Goal: Obtain resource: Download file/media

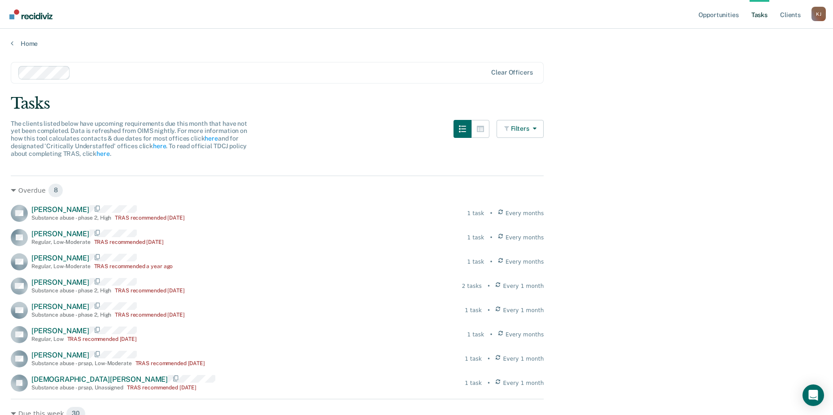
click at [760, 16] on link "Tasks" at bounding box center [760, 14] width 20 height 29
click at [713, 13] on link "Opportunities" at bounding box center [719, 14] width 44 height 29
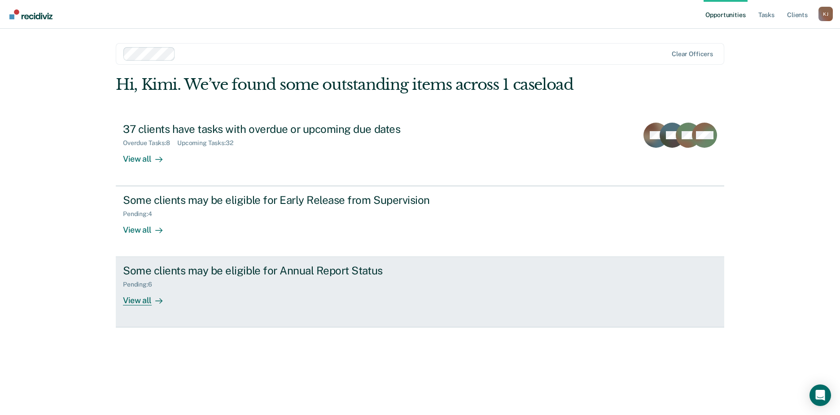
click at [138, 302] on div "View all" at bounding box center [148, 296] width 50 height 17
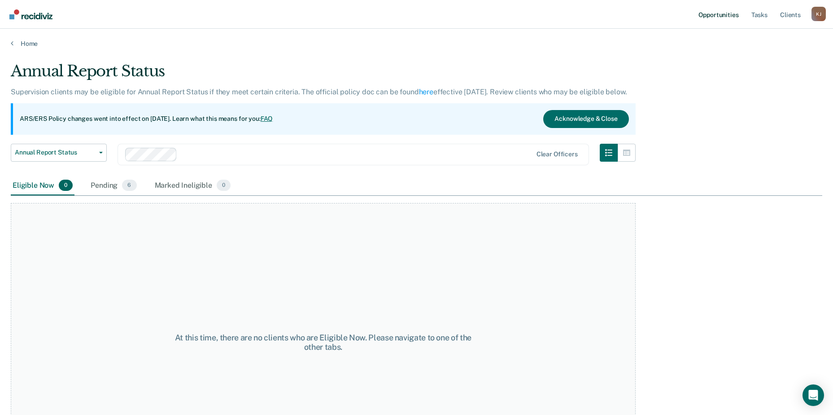
click at [725, 11] on link "Opportunities" at bounding box center [719, 14] width 44 height 29
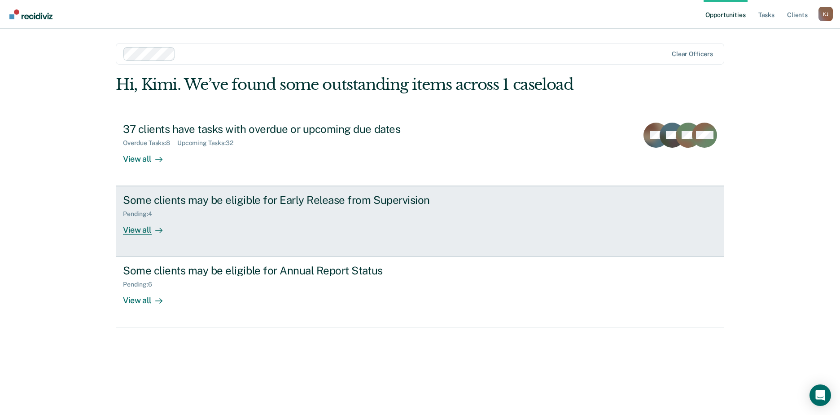
click at [133, 230] on div "View all" at bounding box center [148, 226] width 50 height 17
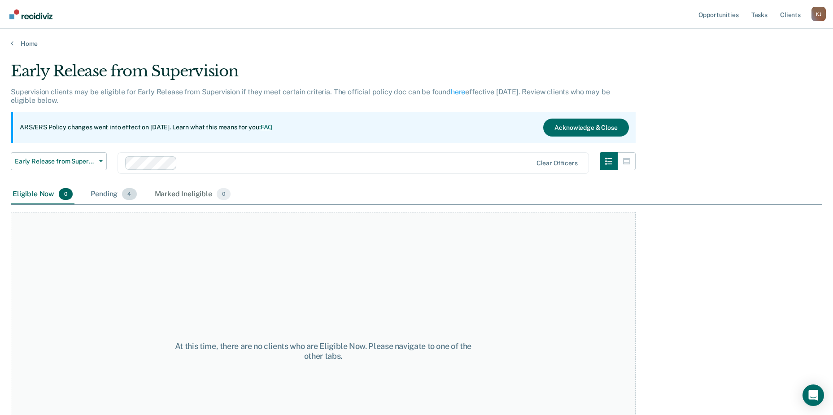
click at [103, 190] on div "Pending 4" at bounding box center [113, 194] width 49 height 20
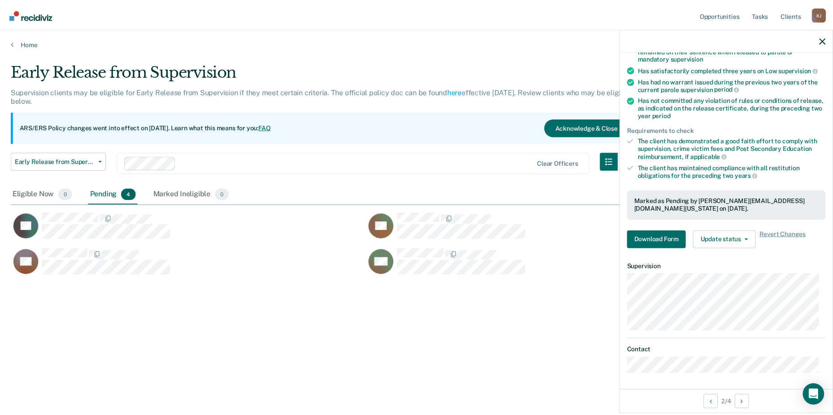
scroll to position [93, 0]
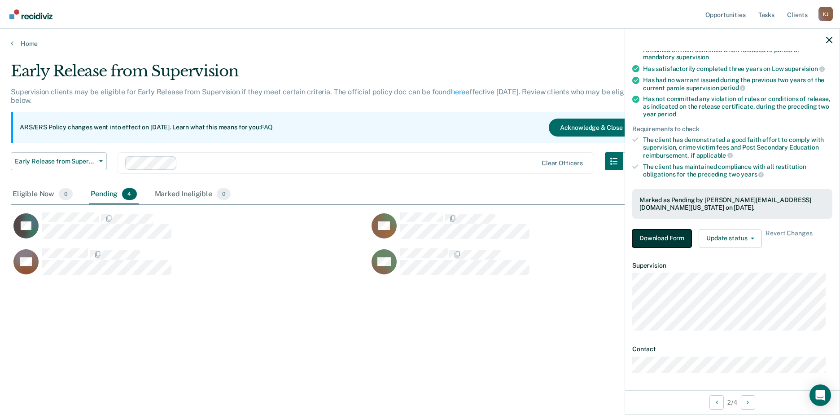
click at [663, 236] on button "Download Form" at bounding box center [661, 238] width 59 height 18
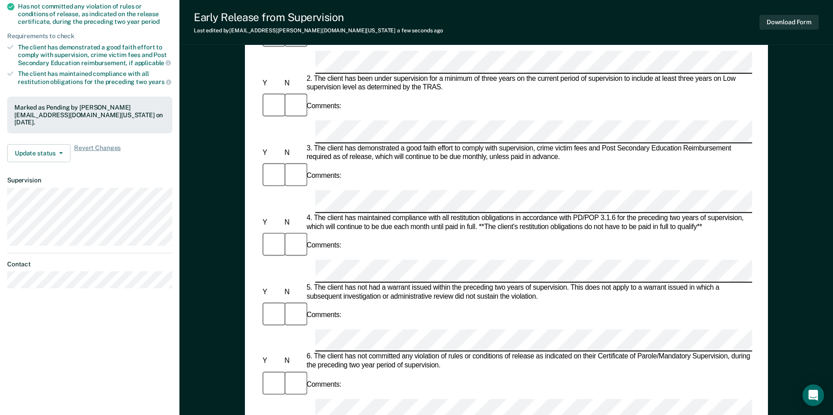
scroll to position [188, 0]
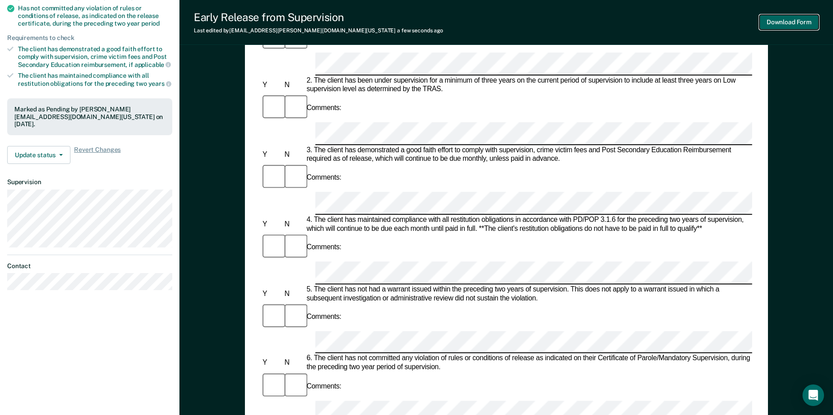
click at [786, 19] on button "Download Form" at bounding box center [788, 22] width 59 height 15
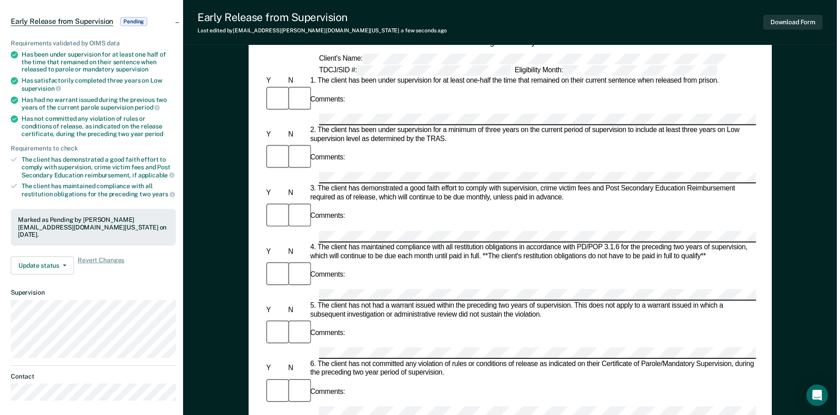
scroll to position [0, 0]
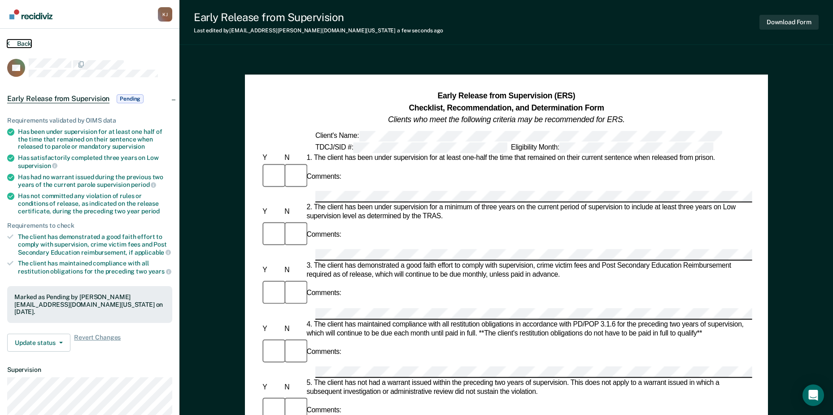
click at [21, 42] on button "Back" at bounding box center [19, 43] width 24 height 8
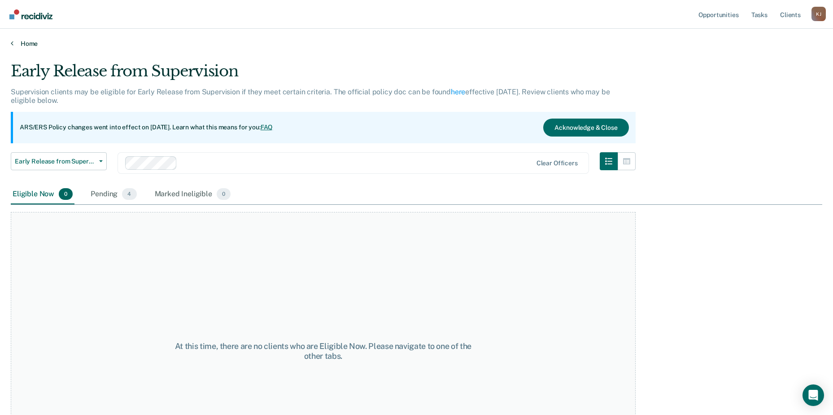
click at [27, 44] on link "Home" at bounding box center [417, 43] width 812 height 8
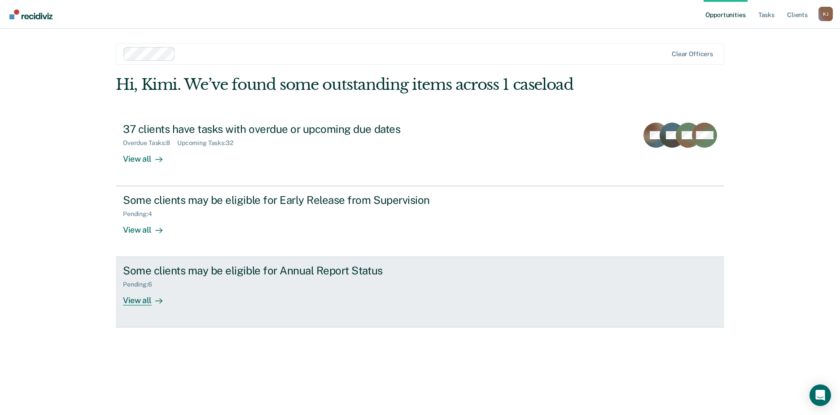
click at [140, 301] on div "View all" at bounding box center [148, 296] width 50 height 17
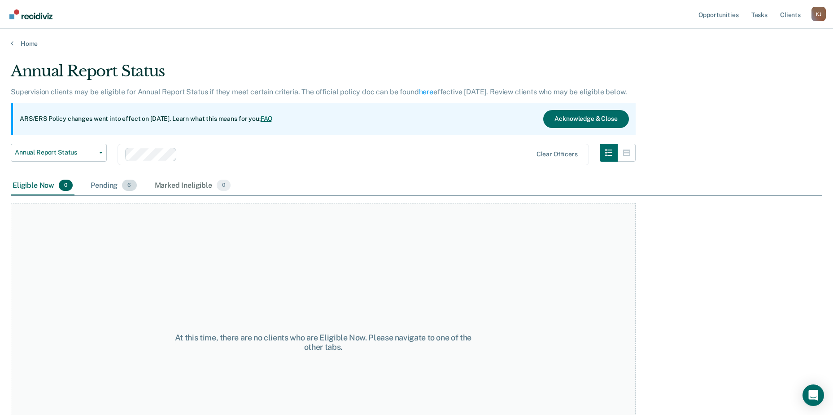
click at [106, 184] on div "Pending 6" at bounding box center [113, 186] width 49 height 20
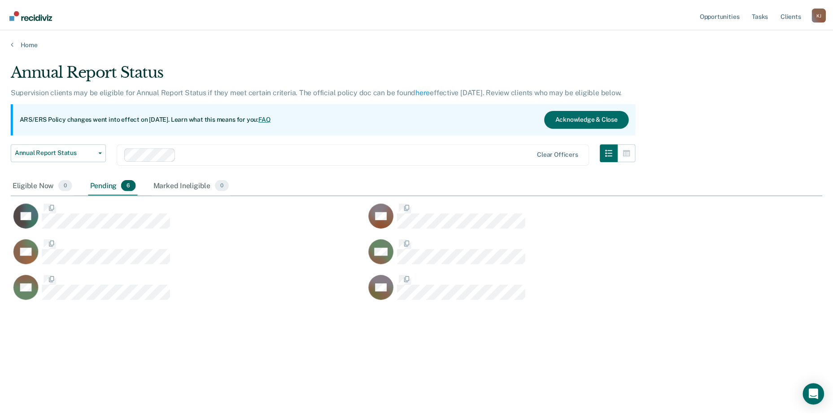
scroll to position [279, 812]
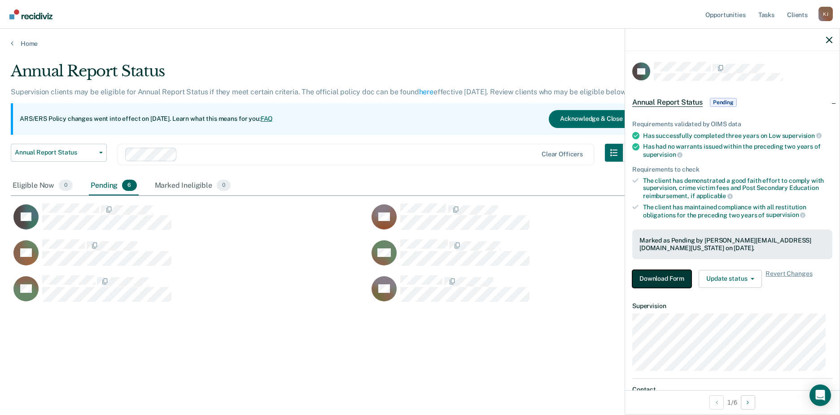
click at [659, 276] on button "Download Form" at bounding box center [661, 279] width 59 height 18
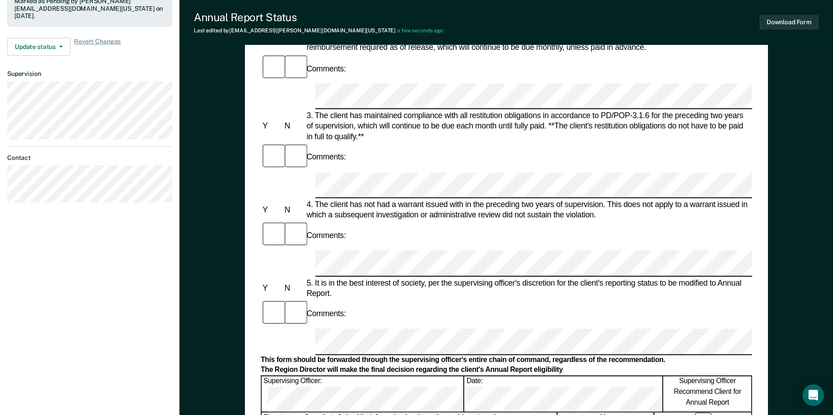
scroll to position [179, 0]
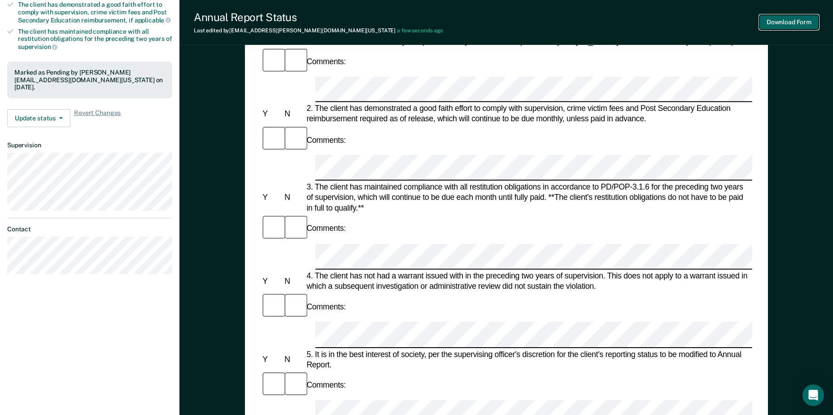
click at [790, 22] on button "Download Form" at bounding box center [788, 22] width 59 height 15
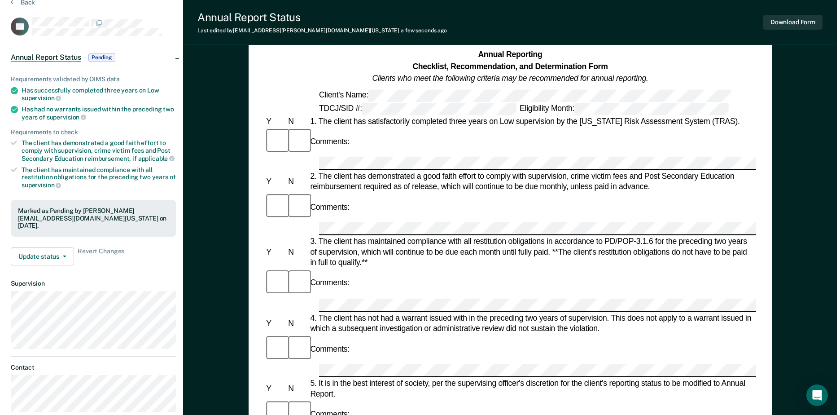
scroll to position [0, 0]
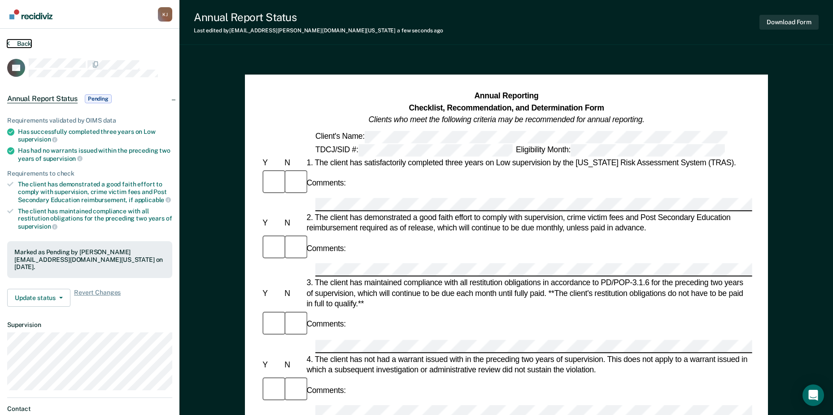
click at [20, 42] on button "Back" at bounding box center [19, 43] width 24 height 8
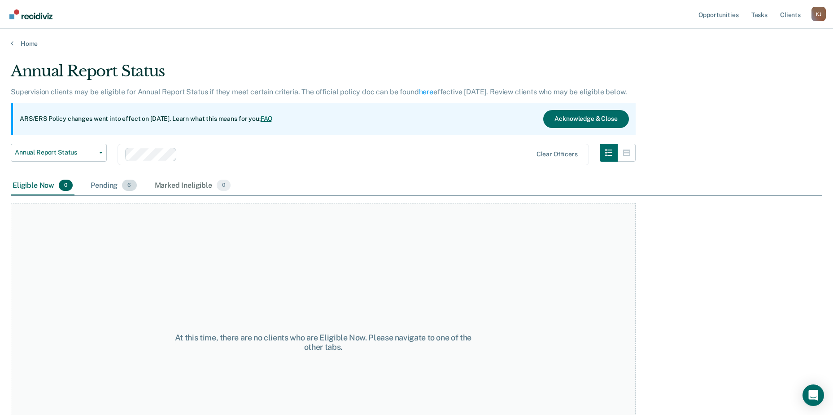
click at [103, 185] on div "Pending 6" at bounding box center [113, 186] width 49 height 20
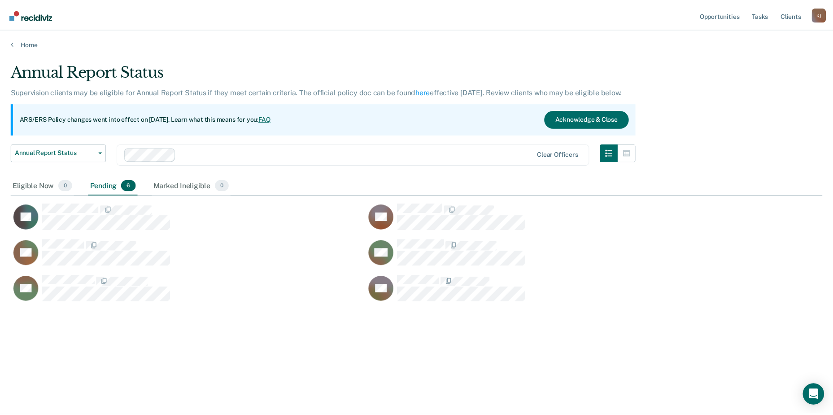
scroll to position [279, 812]
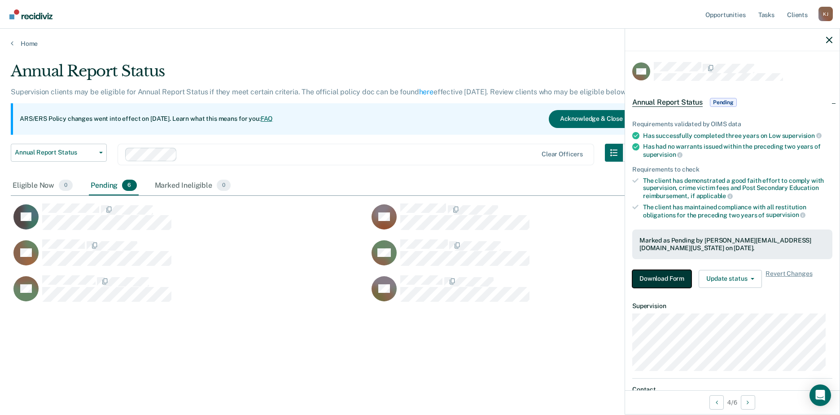
click at [657, 279] on button "Download Form" at bounding box center [661, 279] width 59 height 18
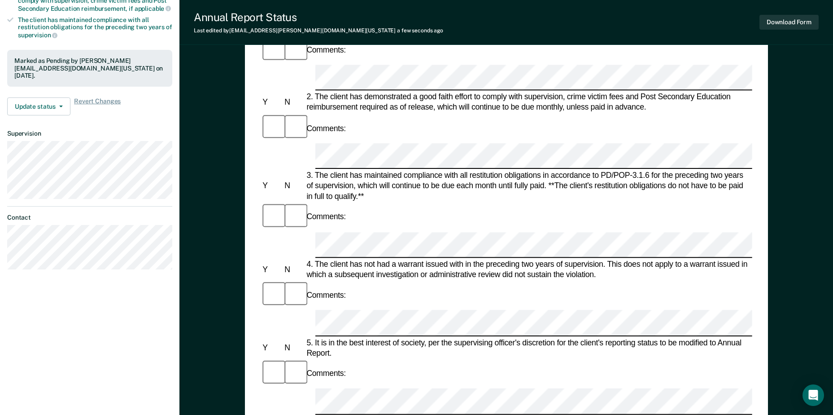
scroll to position [179, 0]
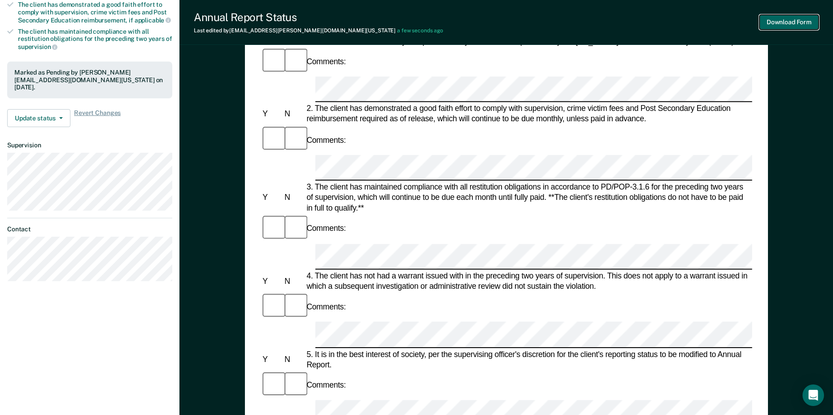
click at [785, 21] on button "Download Form" at bounding box center [788, 22] width 59 height 15
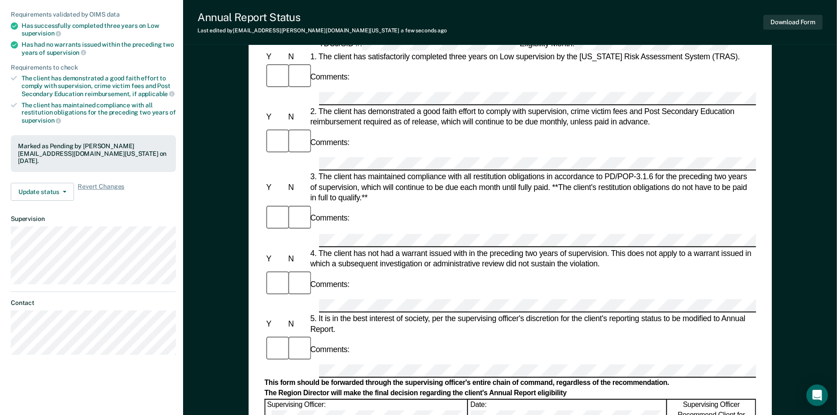
scroll to position [0, 0]
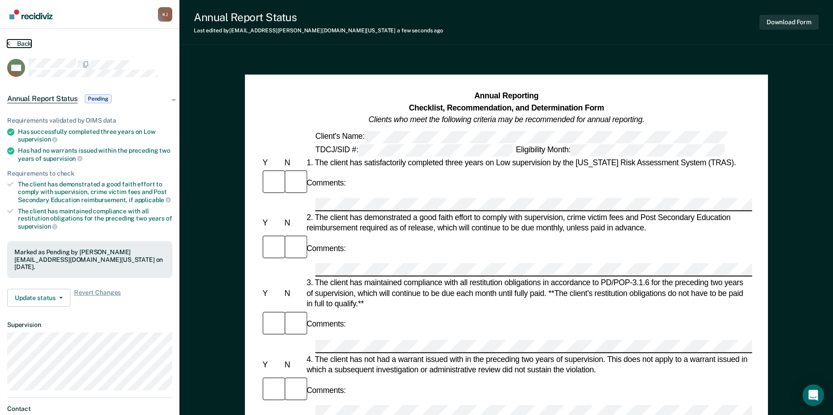
click at [24, 44] on button "Back" at bounding box center [19, 43] width 24 height 8
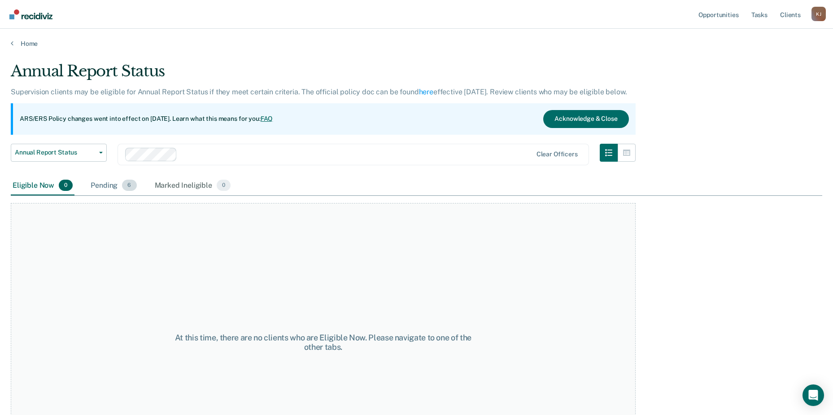
click at [101, 184] on div "Pending 6" at bounding box center [113, 186] width 49 height 20
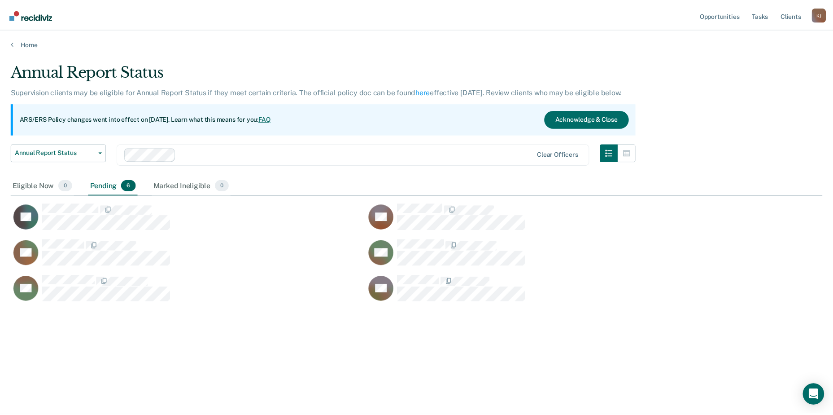
scroll to position [279, 812]
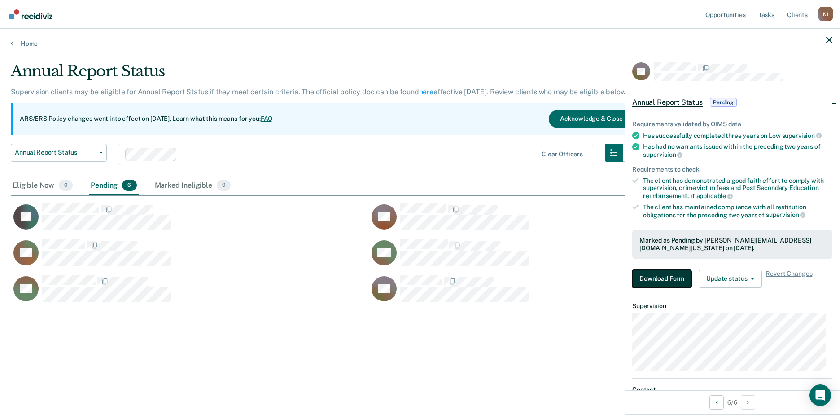
click at [672, 279] on button "Download Form" at bounding box center [661, 279] width 59 height 18
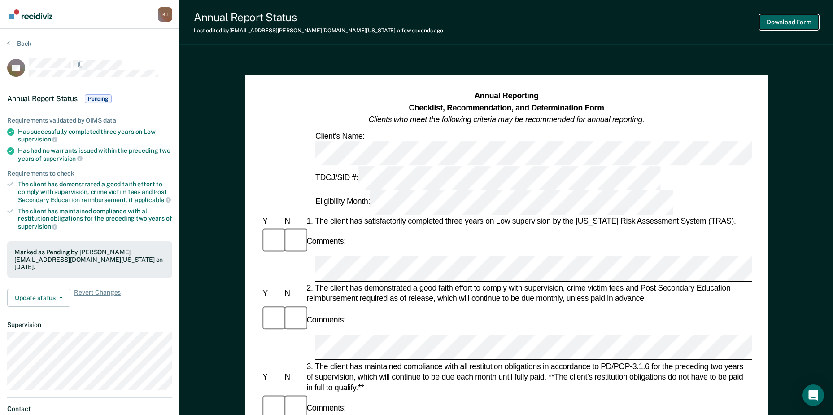
click at [794, 20] on button "Download Form" at bounding box center [788, 22] width 59 height 15
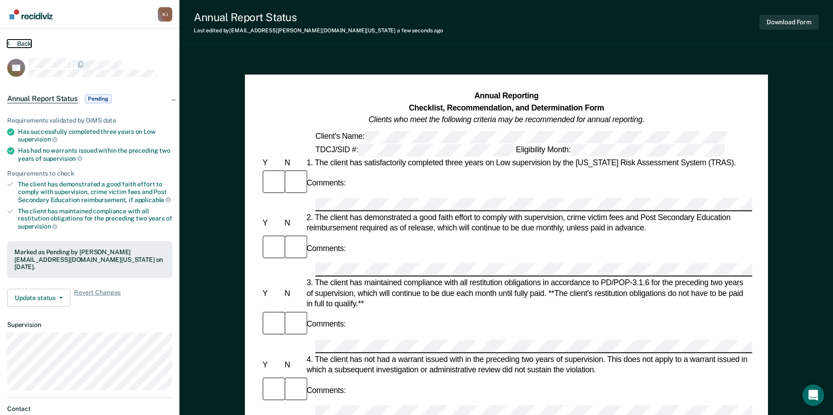
click at [21, 44] on button "Back" at bounding box center [19, 43] width 24 height 8
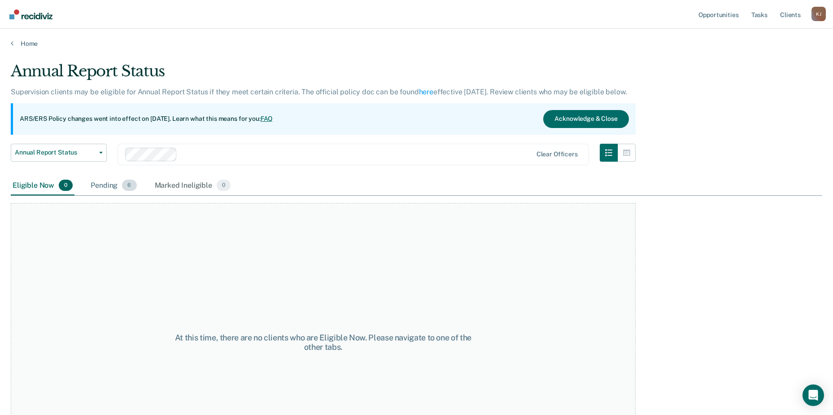
click at [101, 180] on div "Pending 6" at bounding box center [113, 186] width 49 height 20
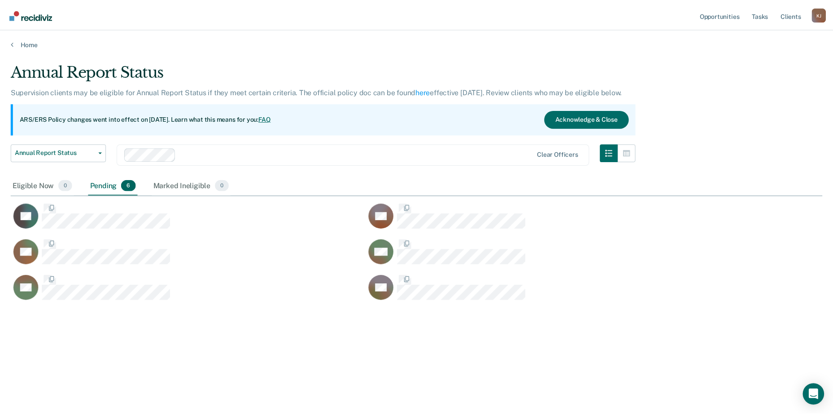
scroll to position [279, 812]
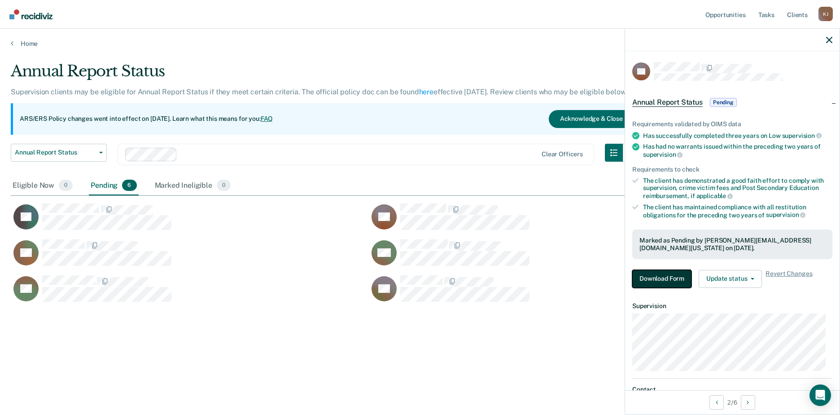
click at [665, 274] on button "Download Form" at bounding box center [661, 279] width 59 height 18
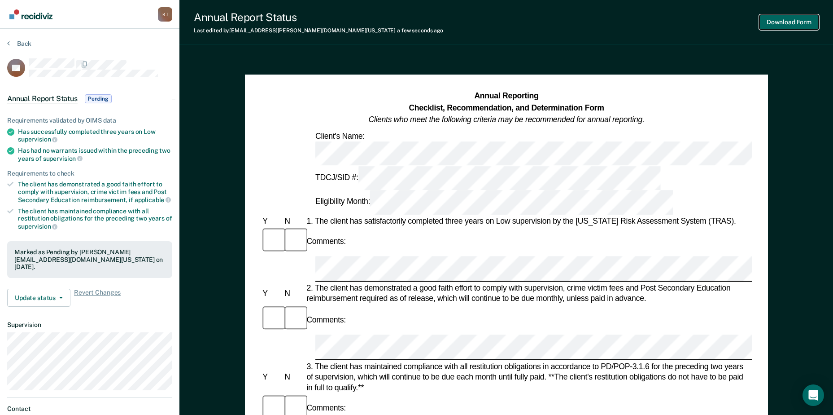
click at [787, 21] on button "Download Form" at bounding box center [788, 22] width 59 height 15
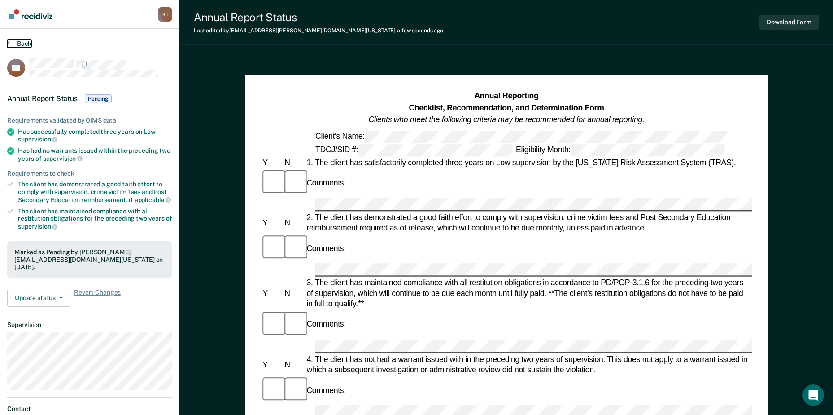
click at [17, 42] on button "Back" at bounding box center [19, 43] width 24 height 8
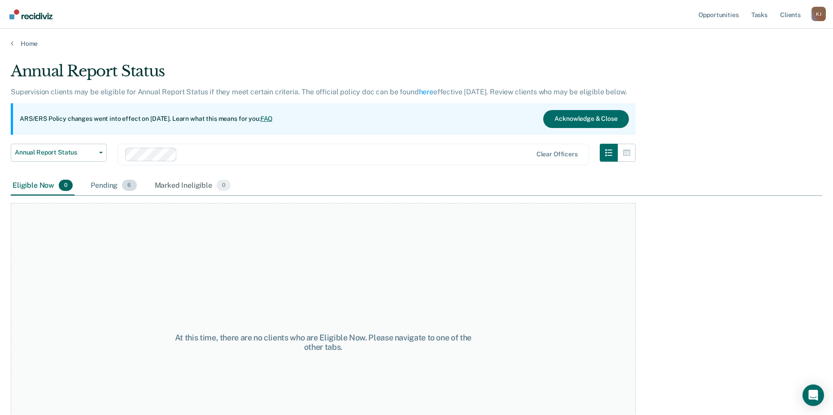
click at [105, 182] on div "Pending 6" at bounding box center [113, 186] width 49 height 20
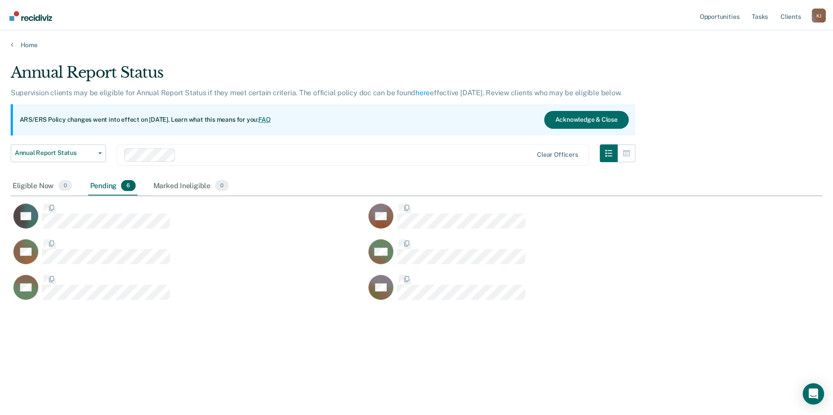
scroll to position [279, 812]
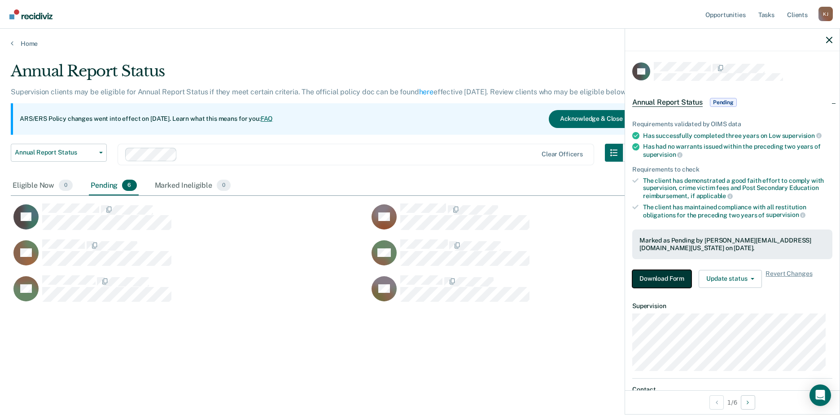
click at [657, 274] on button "Download Form" at bounding box center [661, 279] width 59 height 18
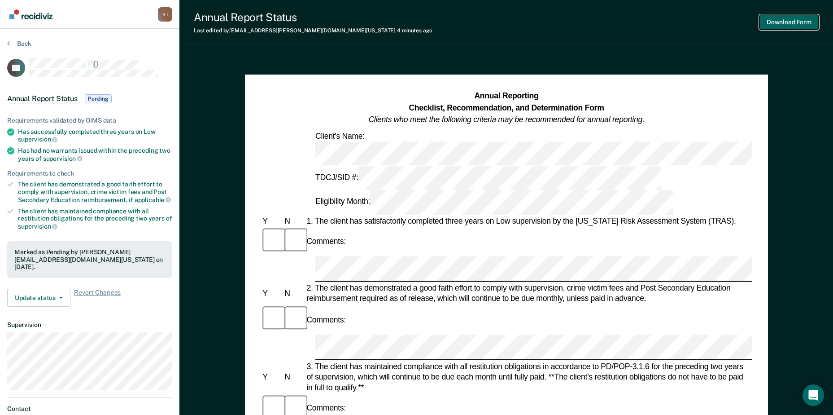
click at [796, 18] on button "Download Form" at bounding box center [788, 22] width 59 height 15
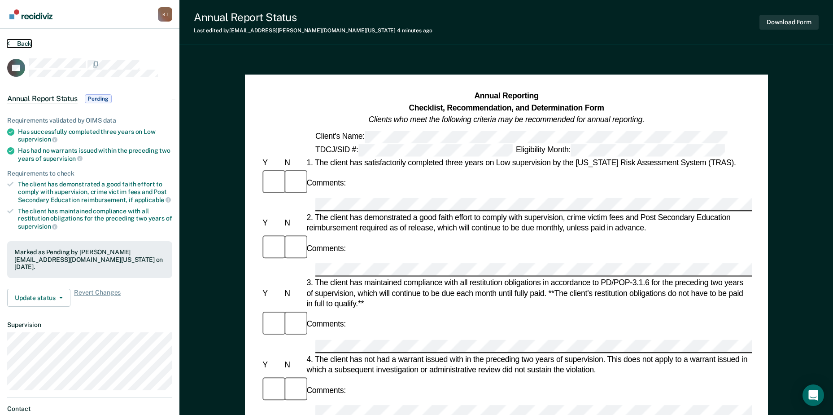
click at [21, 44] on button "Back" at bounding box center [19, 43] width 24 height 8
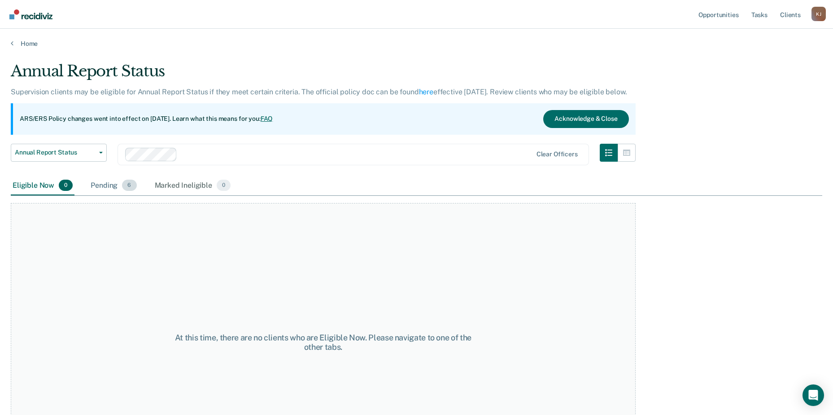
click at [100, 187] on div "Pending 6" at bounding box center [113, 186] width 49 height 20
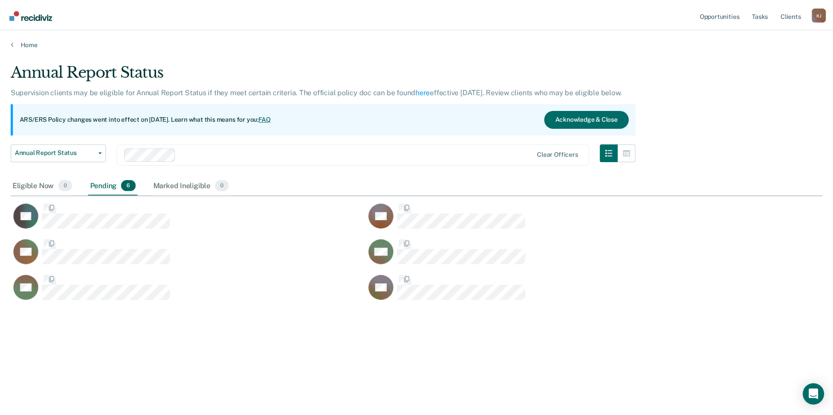
scroll to position [279, 812]
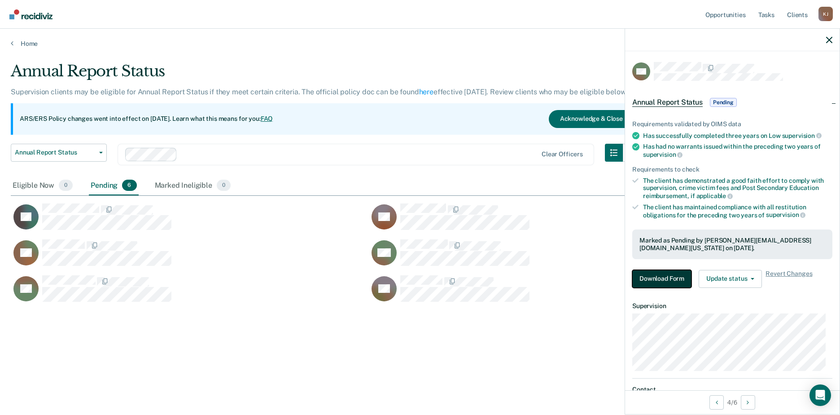
click at [657, 274] on button "Download Form" at bounding box center [661, 279] width 59 height 18
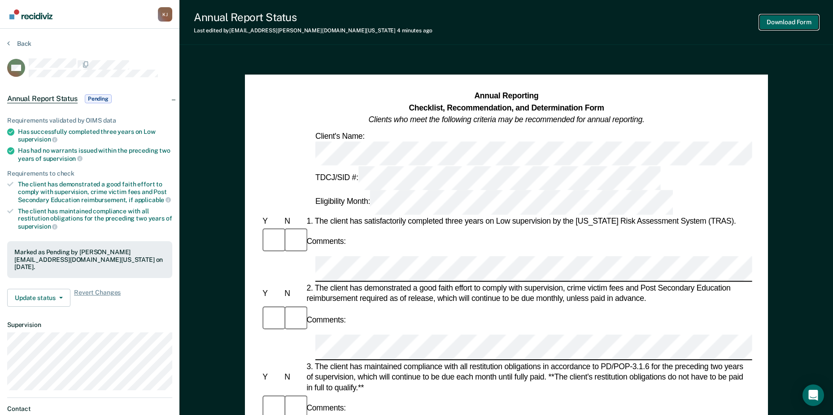
click at [788, 22] on button "Download Form" at bounding box center [788, 22] width 59 height 15
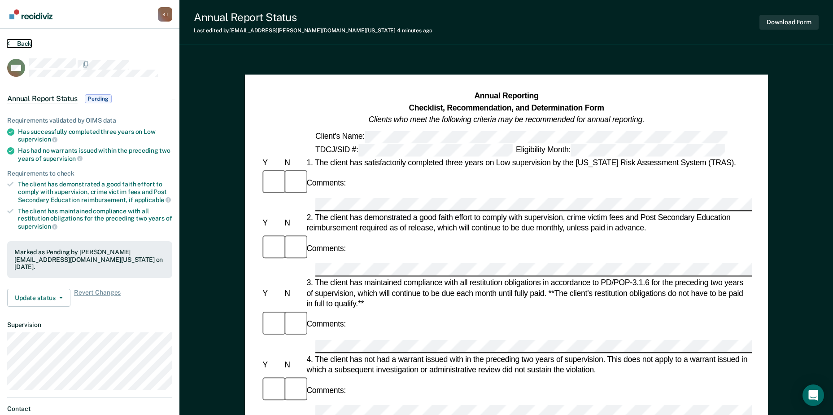
click at [22, 41] on button "Back" at bounding box center [19, 43] width 24 height 8
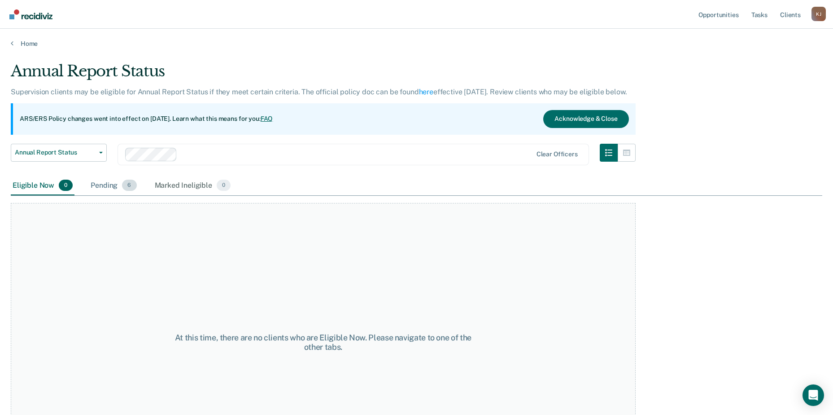
click at [116, 186] on div "Pending 6" at bounding box center [113, 186] width 49 height 20
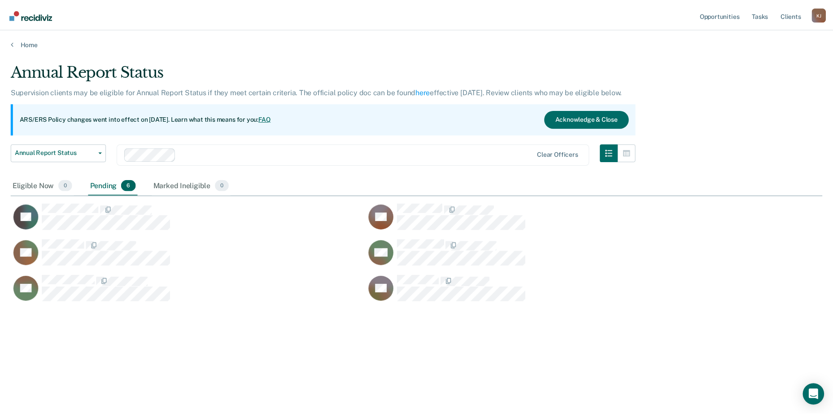
scroll to position [279, 812]
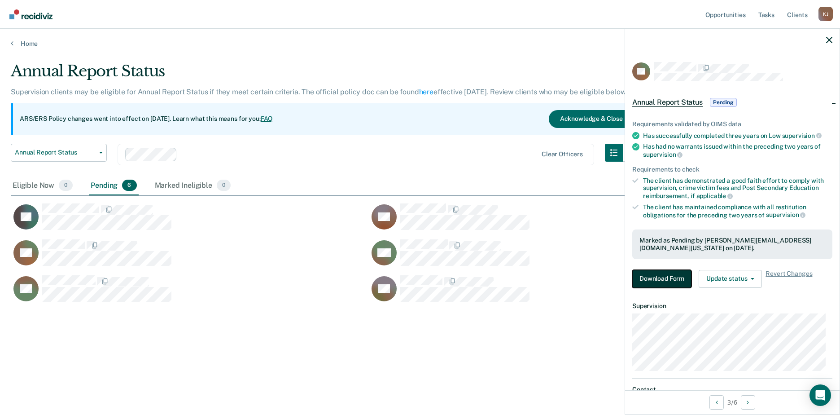
click at [651, 279] on button "Download Form" at bounding box center [661, 279] width 59 height 18
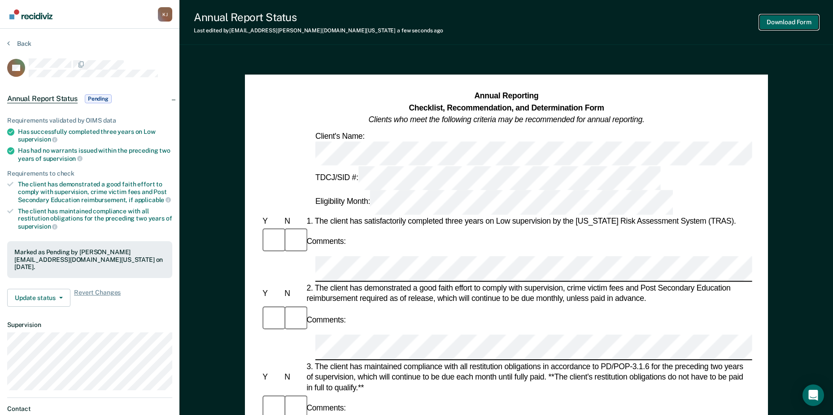
click at [782, 17] on button "Download Form" at bounding box center [788, 22] width 59 height 15
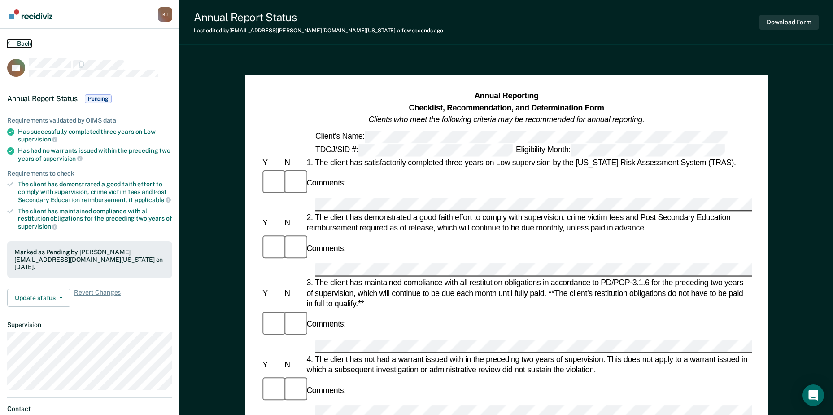
click at [21, 44] on button "Back" at bounding box center [19, 43] width 24 height 8
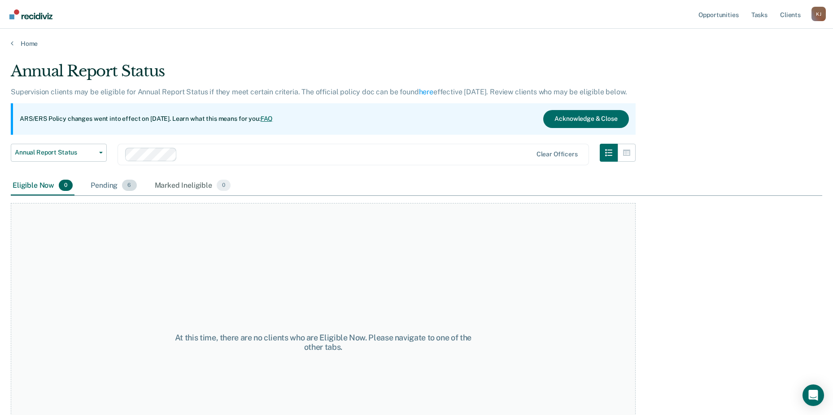
click at [110, 185] on div "Pending 6" at bounding box center [113, 186] width 49 height 20
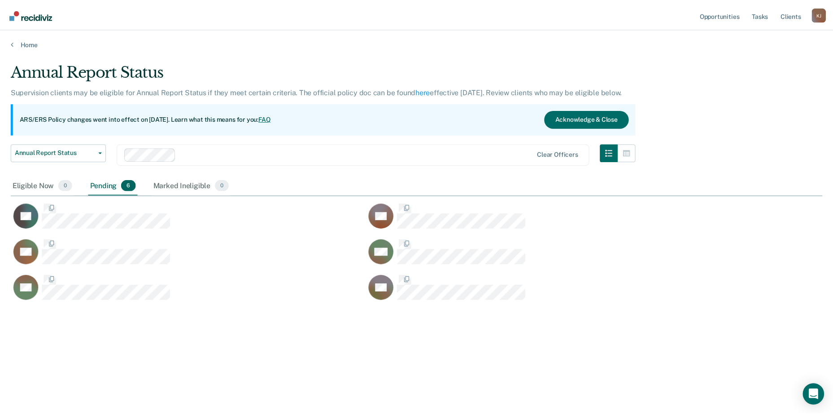
scroll to position [279, 812]
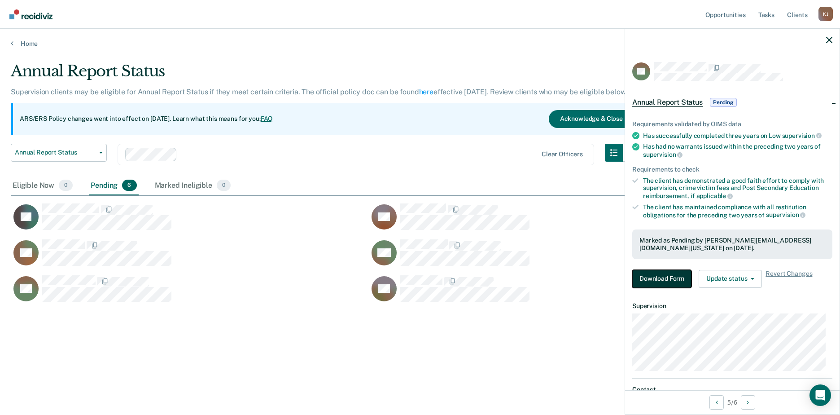
click at [657, 275] on button "Download Form" at bounding box center [661, 279] width 59 height 18
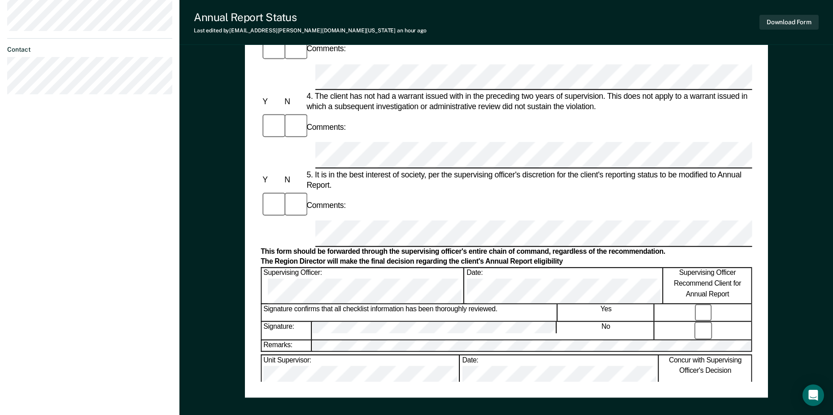
scroll to position [404, 0]
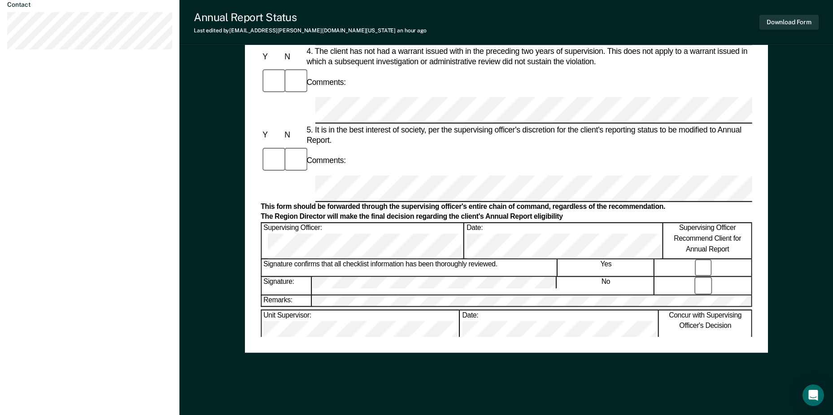
click at [535, 270] on form "Annual Reporting Checklist, Recommendation, and Determination Form Clients who …" at bounding box center [506, 176] width 491 height 979
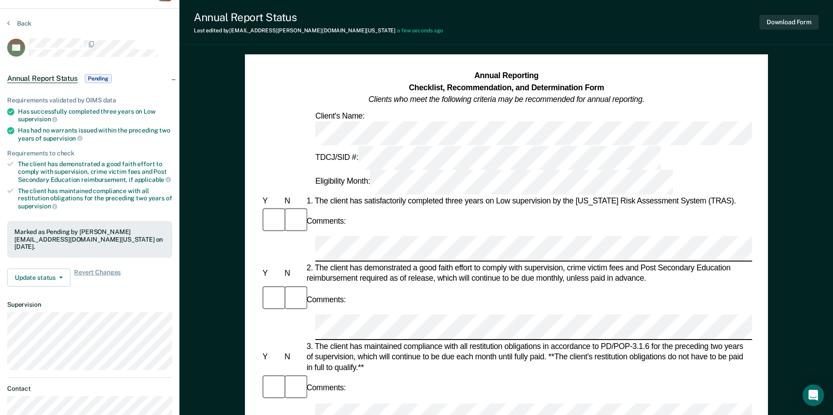
scroll to position [0, 0]
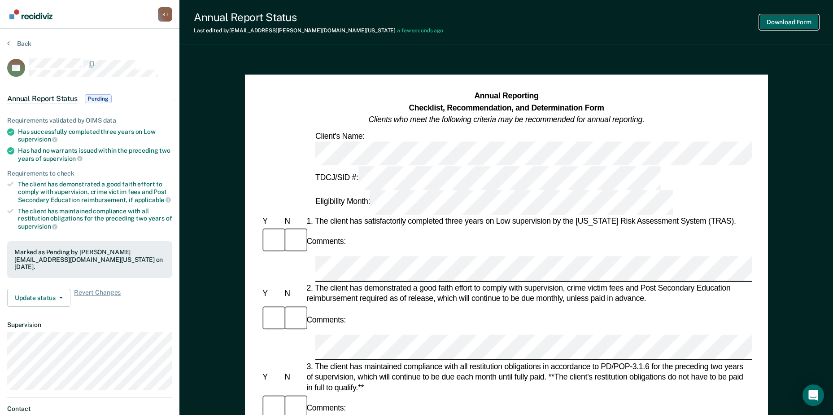
click at [782, 21] on button "Download Form" at bounding box center [788, 22] width 59 height 15
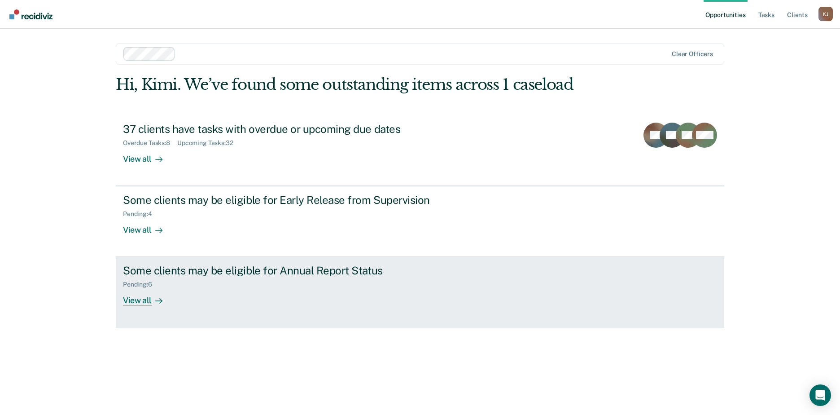
click at [144, 300] on div "View all" at bounding box center [148, 296] width 50 height 17
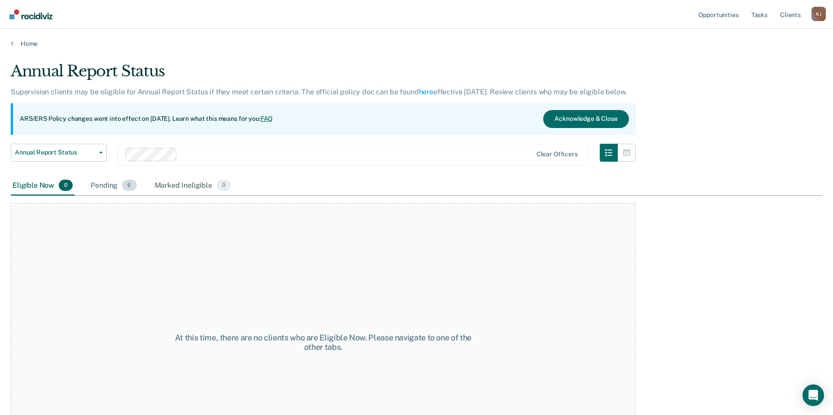
click at [112, 187] on div "Pending 6" at bounding box center [113, 186] width 49 height 20
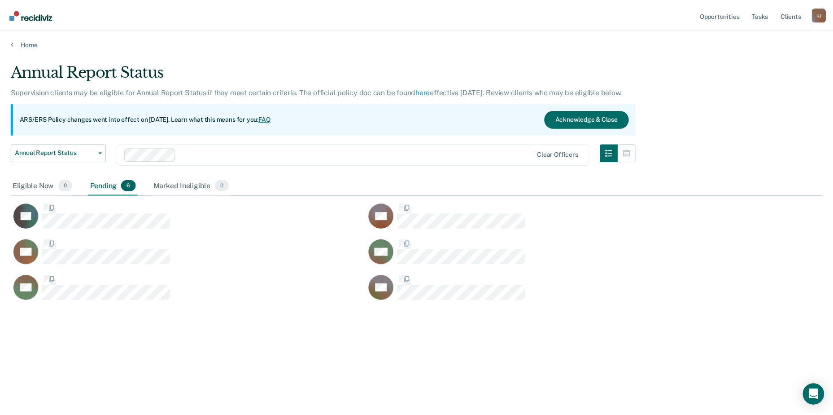
scroll to position [279, 812]
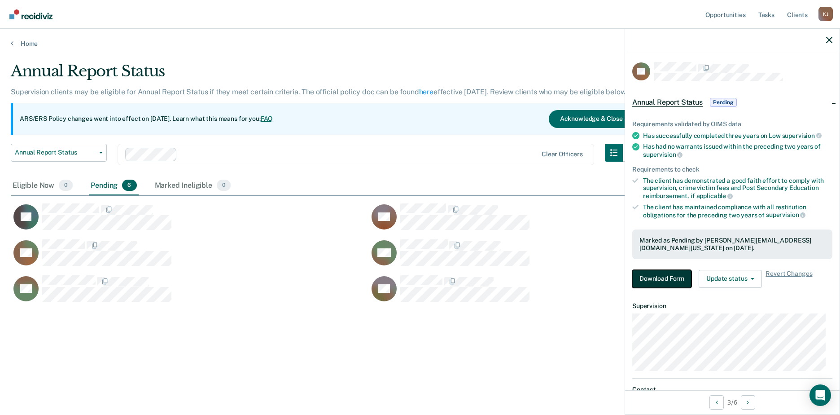
click at [652, 277] on button "Download Form" at bounding box center [661, 279] width 59 height 18
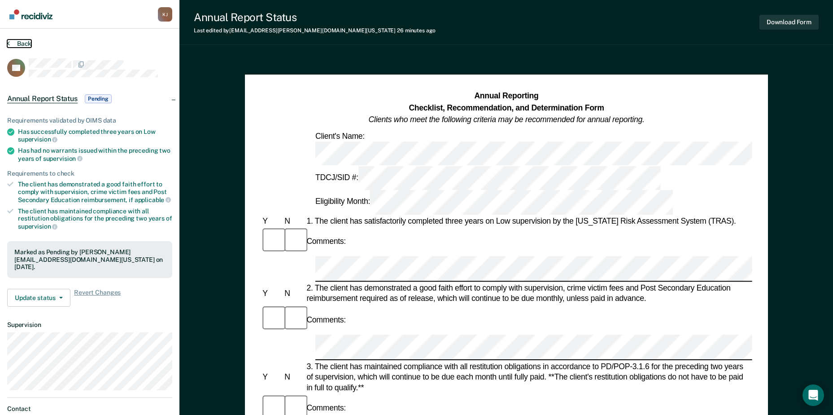
click at [22, 44] on button "Back" at bounding box center [19, 43] width 24 height 8
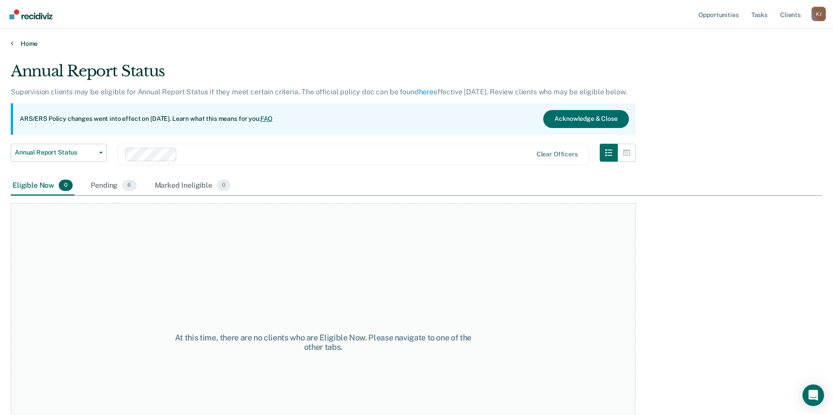
click at [29, 44] on link "Home" at bounding box center [417, 43] width 812 height 8
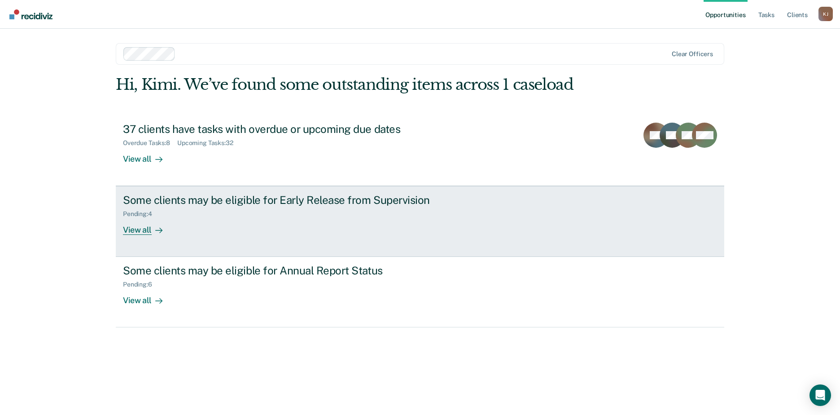
click at [140, 229] on div "View all" at bounding box center [148, 226] width 50 height 17
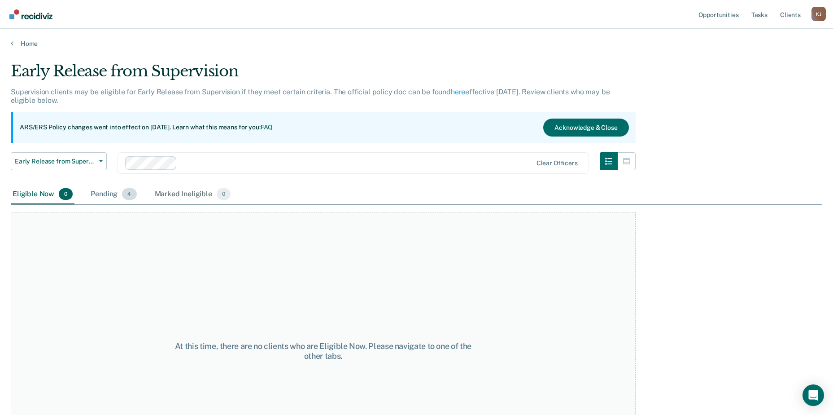
click at [110, 192] on div "Pending 4" at bounding box center [113, 194] width 49 height 20
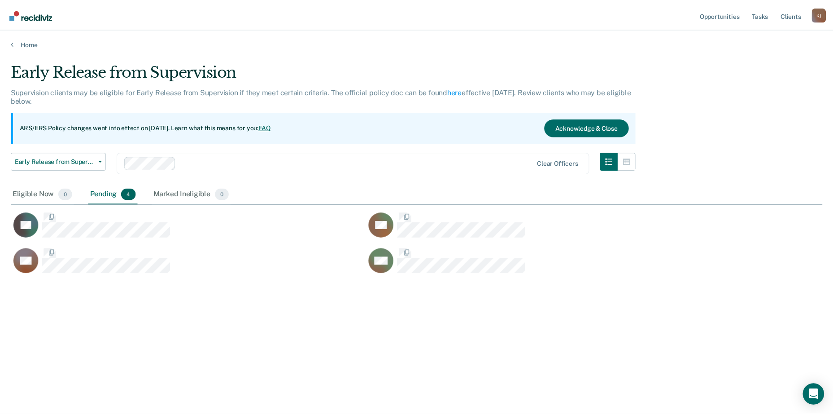
scroll to position [279, 812]
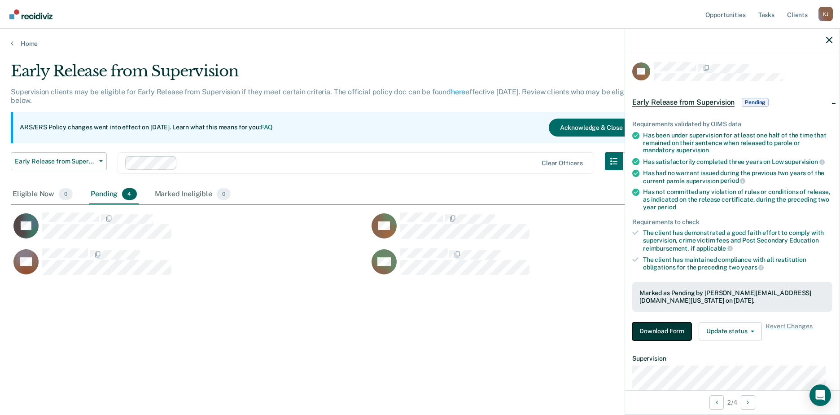
click at [656, 329] on button "Download Form" at bounding box center [661, 331] width 59 height 18
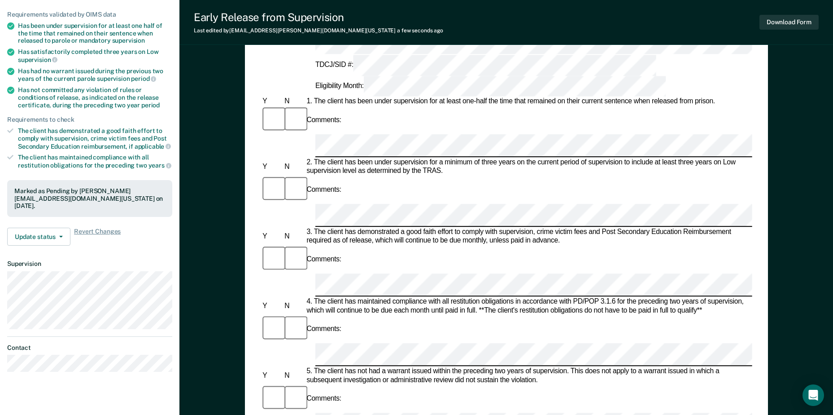
scroll to position [90, 0]
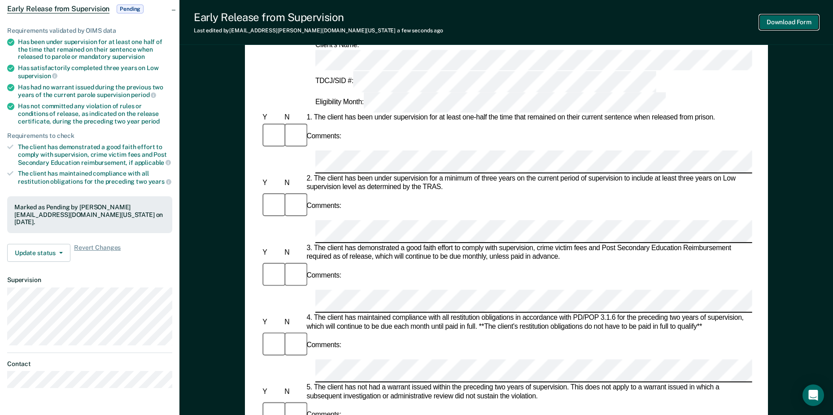
click at [792, 22] on button "Download Form" at bounding box center [788, 22] width 59 height 15
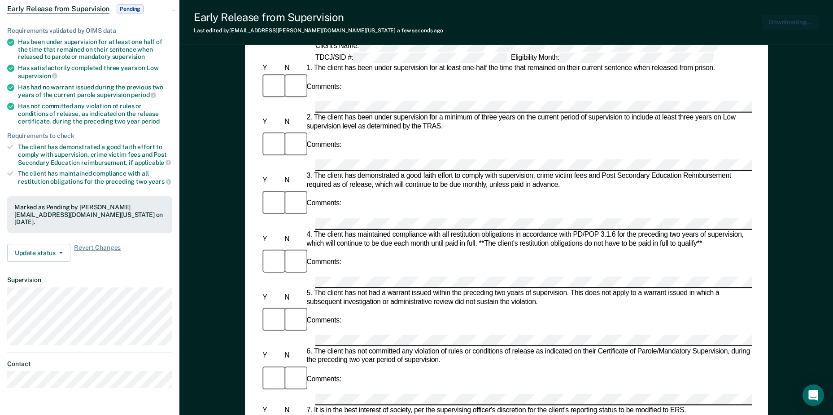
scroll to position [0, 0]
